Goal: Check status: Check status

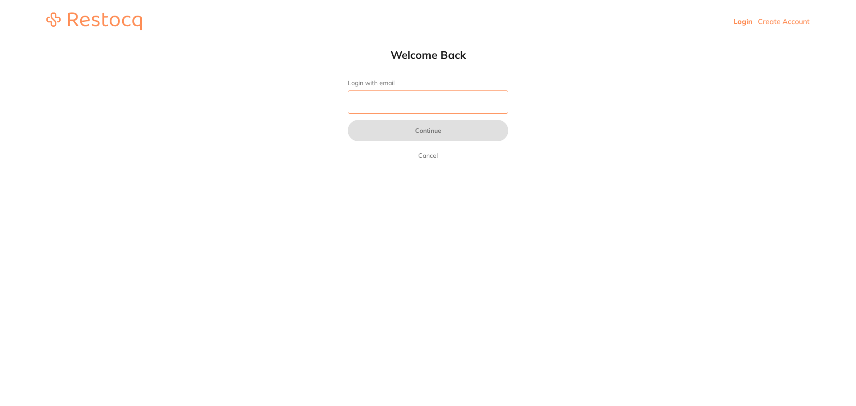
click at [391, 91] on input "Login with email" at bounding box center [428, 102] width 161 height 23
type input "[EMAIL_ADDRESS][DOMAIN_NAME]"
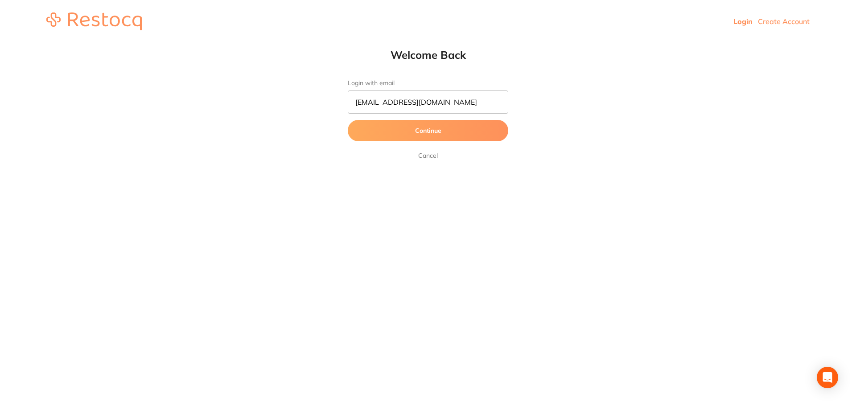
click at [422, 130] on button "Continue" at bounding box center [428, 130] width 161 height 21
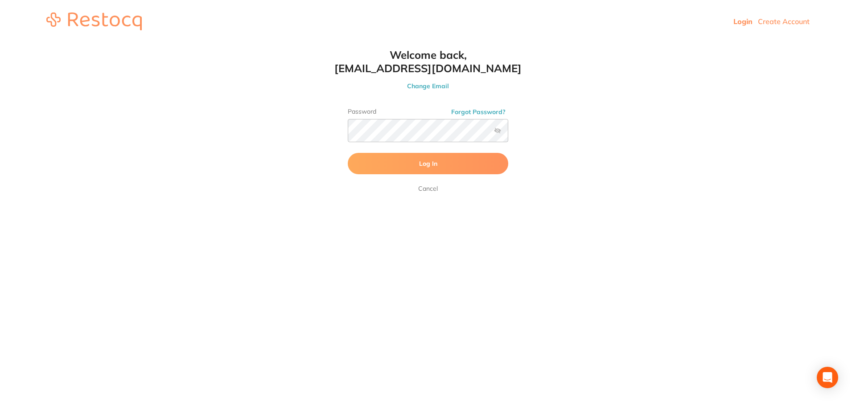
click at [450, 165] on button "Log In" at bounding box center [428, 163] width 161 height 21
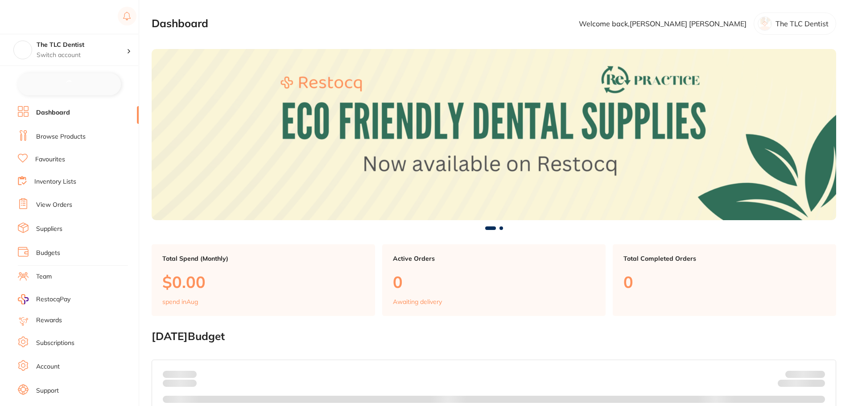
checkbox input "false"
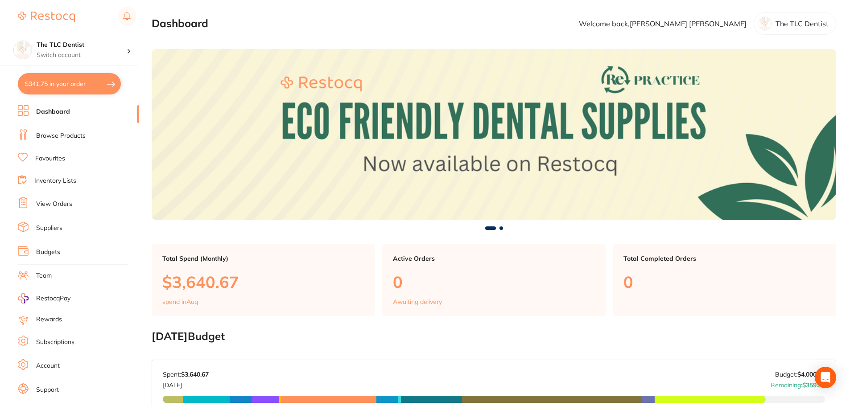
click at [58, 206] on link "View Orders" at bounding box center [54, 204] width 36 height 9
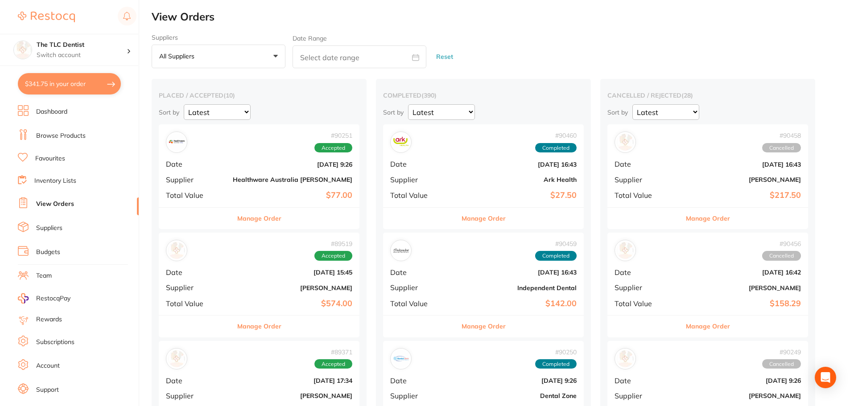
click at [686, 216] on button "Manage Order" at bounding box center [708, 218] width 44 height 21
